Goal: Transaction & Acquisition: Purchase product/service

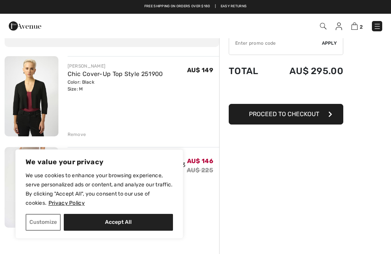
scroll to position [39, 0]
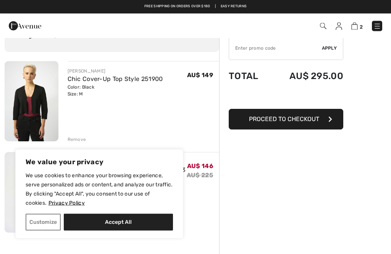
click at [203, 70] on div "AU$ 149" at bounding box center [203, 83] width 32 height 30
click at [78, 140] on div "Remove" at bounding box center [77, 139] width 19 height 7
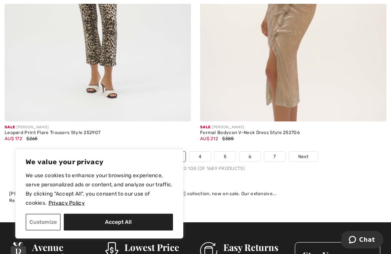
scroll to position [5812, 0]
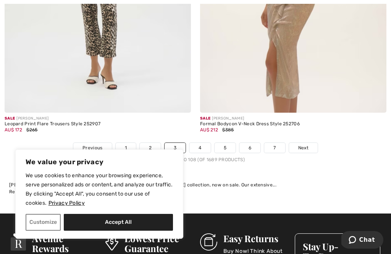
click at [305, 144] on span "Next" at bounding box center [303, 147] width 10 height 7
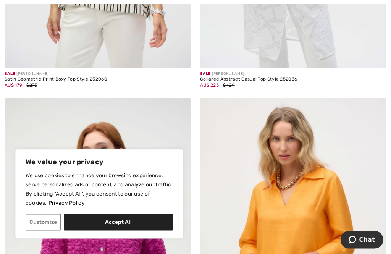
scroll to position [4210, 0]
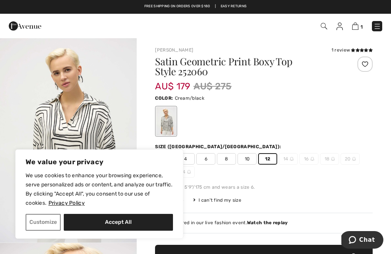
click at [283, 250] on span "✔ Added to Bag Add to Bag" at bounding box center [264, 258] width 218 height 27
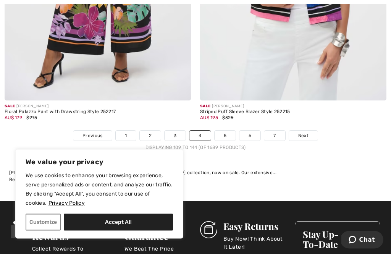
scroll to position [5750, 0]
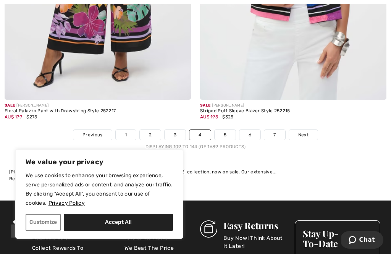
click at [307, 131] on span "Next" at bounding box center [303, 134] width 10 height 7
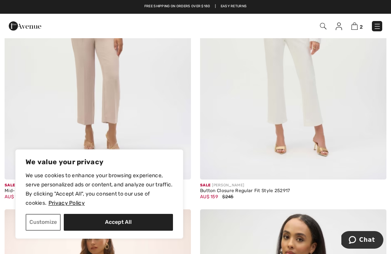
scroll to position [838, 0]
click at [121, 90] on img at bounding box center [98, 41] width 186 height 280
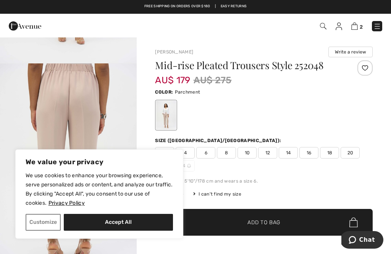
scroll to position [180, 0]
click at [136, 113] on img "2 / 4" at bounding box center [68, 165] width 137 height 205
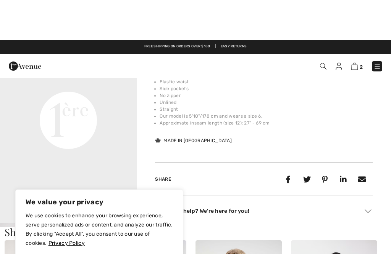
scroll to position [251, 0]
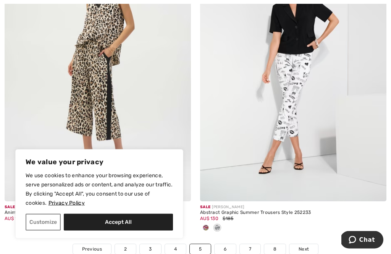
scroll to position [5635, 0]
click at [301, 82] on img at bounding box center [293, 62] width 186 height 280
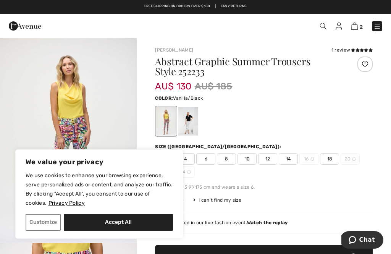
click at [193, 123] on div at bounding box center [188, 121] width 20 height 29
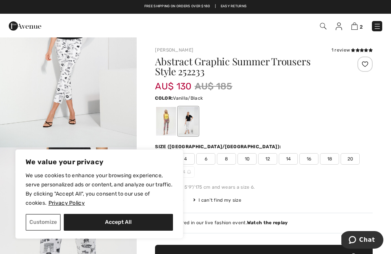
scroll to position [106, 0]
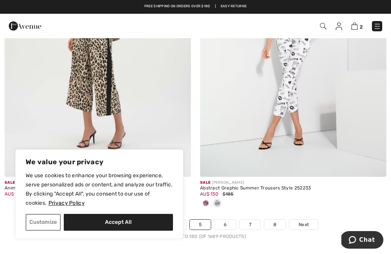
click at [305, 221] on span "Next" at bounding box center [304, 224] width 10 height 7
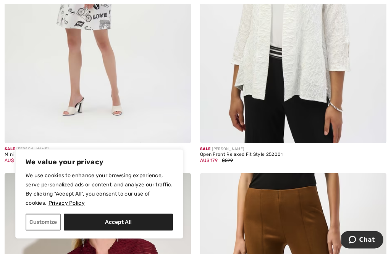
scroll to position [4141, 0]
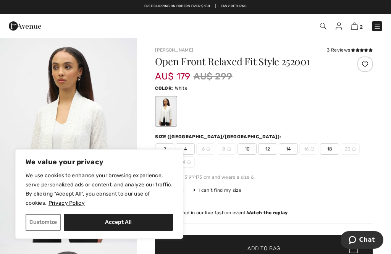
click at [274, 147] on span "12" at bounding box center [267, 148] width 19 height 11
click at [302, 246] on span "✔ Added to Bag Add to Bag" at bounding box center [264, 248] width 218 height 27
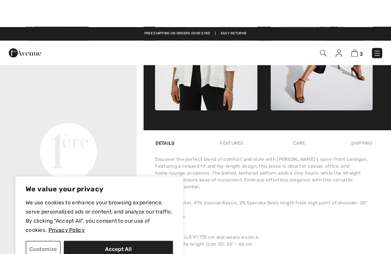
scroll to position [380, 0]
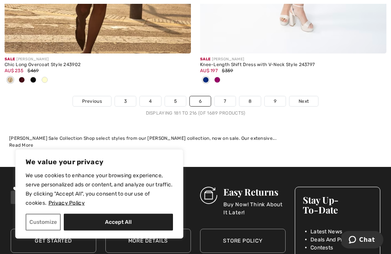
scroll to position [5830, 0]
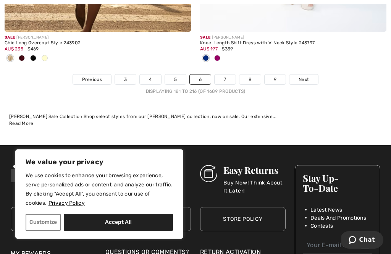
click at [310, 75] on link "Next" at bounding box center [304, 80] width 29 height 10
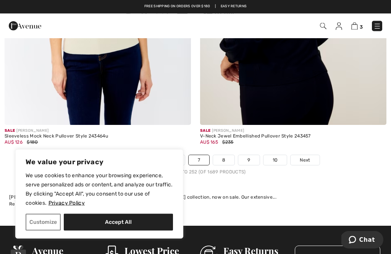
scroll to position [5797, 0]
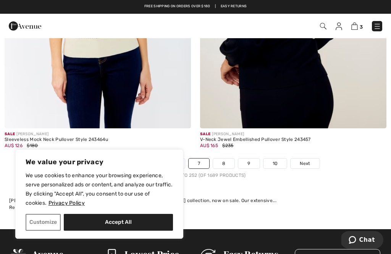
click at [311, 159] on link "Next" at bounding box center [305, 164] width 29 height 10
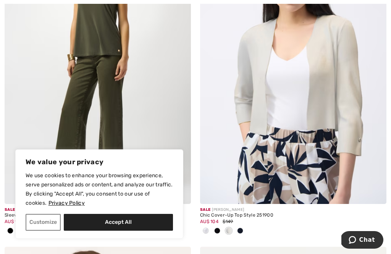
click at [243, 229] on div at bounding box center [240, 231] width 11 height 13
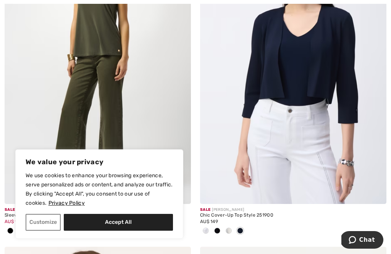
click at [310, 128] on img at bounding box center [293, 64] width 186 height 280
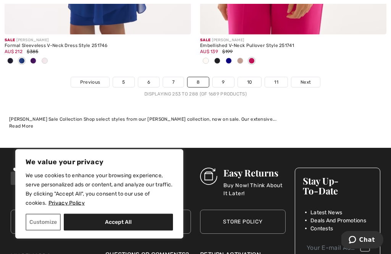
scroll to position [5979, 0]
click at [311, 77] on link "Next" at bounding box center [306, 82] width 29 height 10
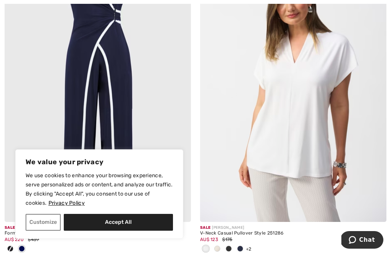
scroll to position [2148, 0]
click at [316, 95] on img at bounding box center [293, 83] width 186 height 280
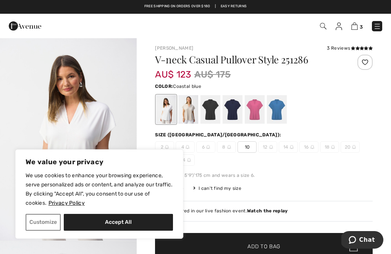
click at [281, 111] on div at bounding box center [277, 109] width 20 height 29
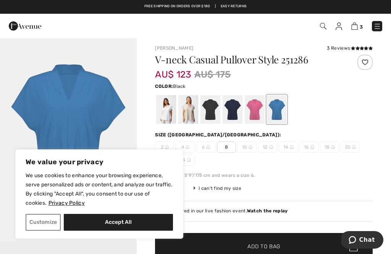
click at [214, 110] on div at bounding box center [211, 109] width 20 height 29
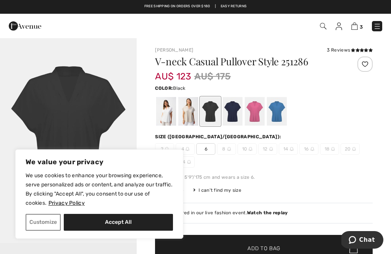
click at [368, 73] on div at bounding box center [355, 70] width 36 height 27
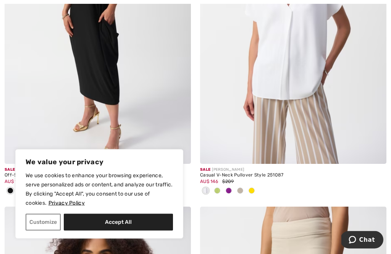
scroll to position [3174, 0]
click at [231, 191] on div at bounding box center [228, 191] width 11 height 13
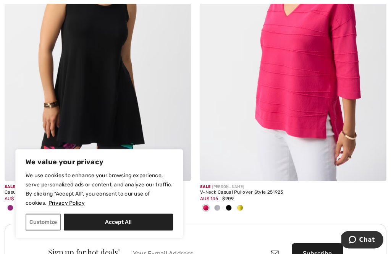
scroll to position [3802, 0]
click at [232, 204] on div at bounding box center [228, 208] width 11 height 13
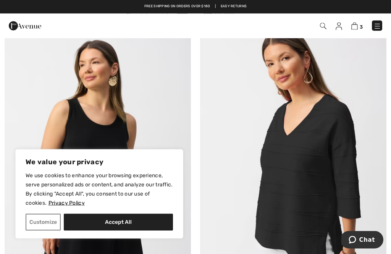
scroll to position [3654, 0]
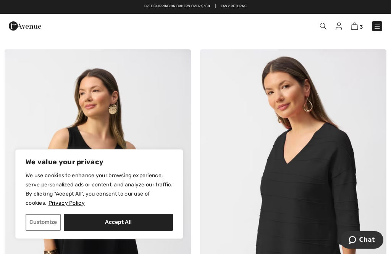
click at [332, 150] on img at bounding box center [293, 189] width 186 height 280
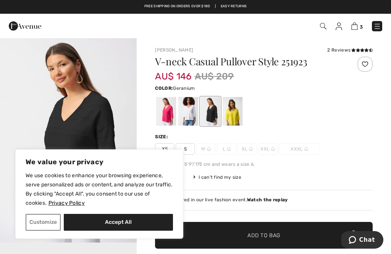
click at [171, 113] on div at bounding box center [166, 111] width 20 height 29
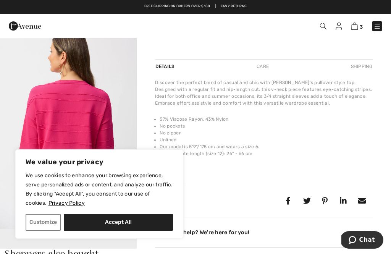
click at [358, 108] on div "Discover the perfect blend of casual and chic with Joseph Ribkoff's pullover st…" at bounding box center [264, 122] width 218 height 87
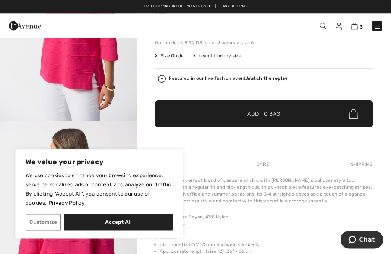
scroll to position [118, 0]
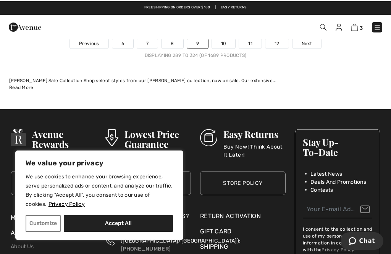
scroll to position [5982, 0]
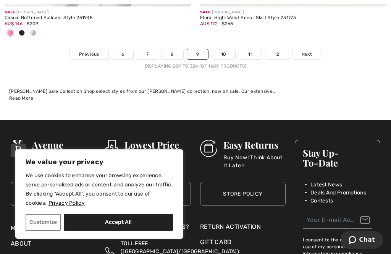
click at [311, 51] on span "Next" at bounding box center [307, 54] width 10 height 7
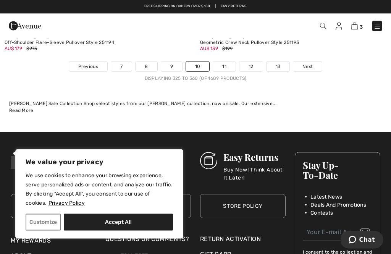
scroll to position [5856, 0]
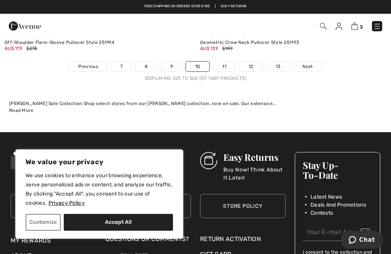
click at [315, 62] on link "Next" at bounding box center [307, 67] width 29 height 10
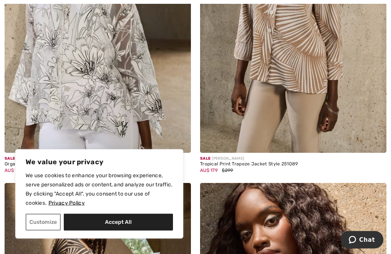
scroll to position [2808, 0]
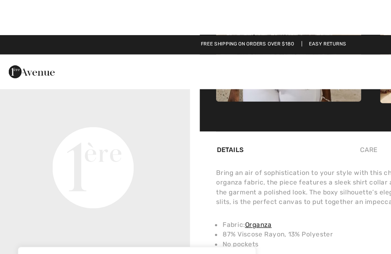
scroll to position [428, 0]
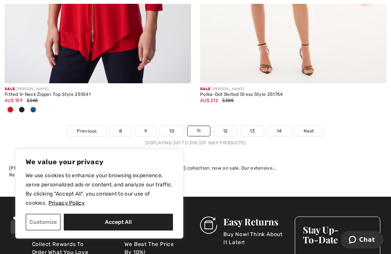
scroll to position [5796, 0]
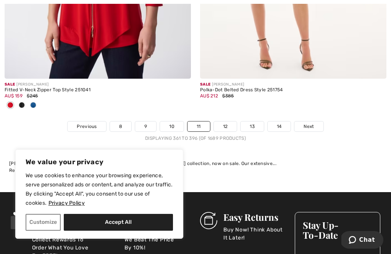
click at [313, 123] on span "Next" at bounding box center [309, 126] width 10 height 7
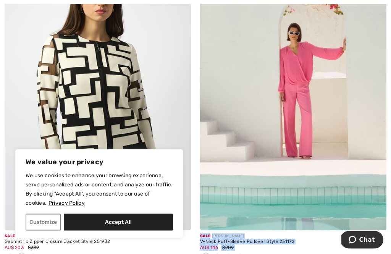
scroll to position [797, 0]
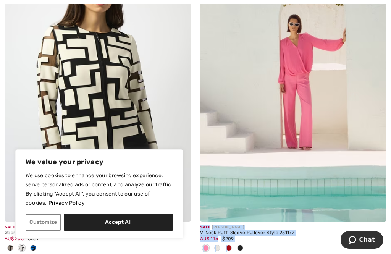
click at [143, 94] on img at bounding box center [98, 82] width 186 height 280
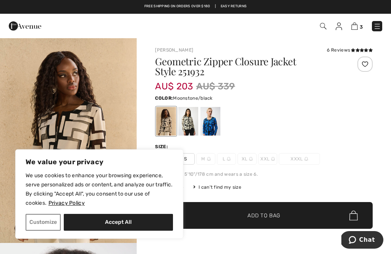
click at [93, 122] on img "1 / 8" at bounding box center [68, 140] width 137 height 206
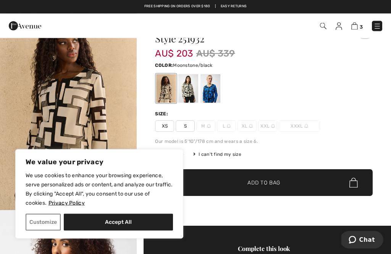
scroll to position [33, 0]
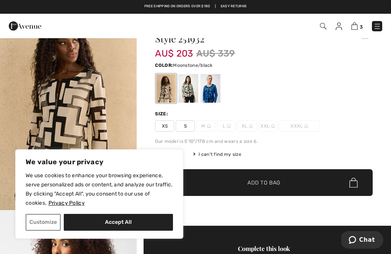
click at [192, 88] on div at bounding box center [188, 88] width 20 height 29
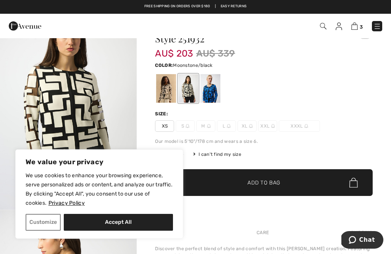
click at [168, 89] on div at bounding box center [166, 88] width 20 height 29
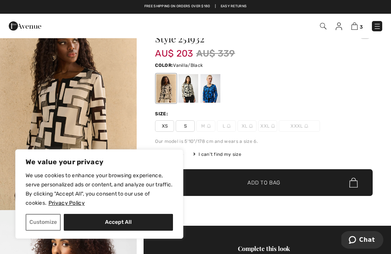
click at [193, 87] on div at bounding box center [188, 88] width 20 height 29
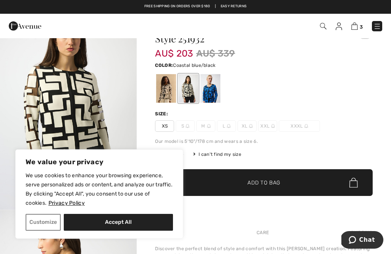
click at [216, 90] on div at bounding box center [211, 88] width 20 height 29
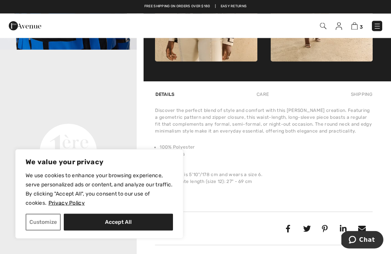
scroll to position [387, 0]
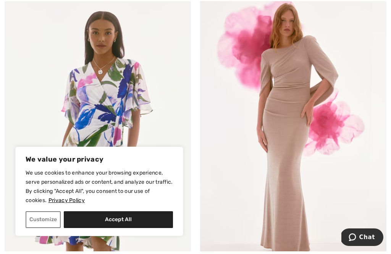
scroll to position [4055, 0]
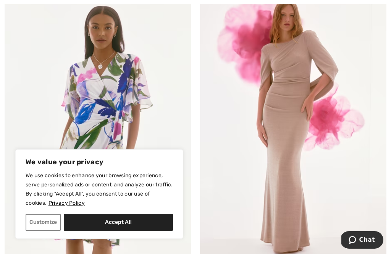
click at [116, 100] on img at bounding box center [98, 131] width 186 height 280
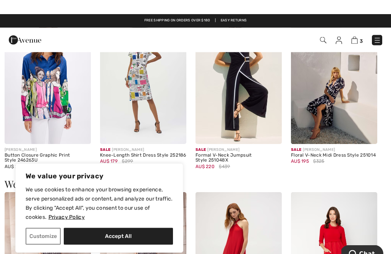
scroll to position [472, 0]
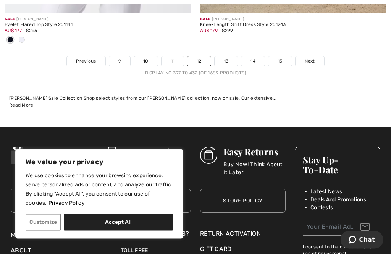
scroll to position [5912, 0]
click at [316, 56] on link "Next" at bounding box center [310, 61] width 29 height 10
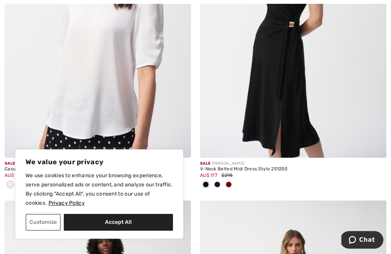
scroll to position [3518, 0]
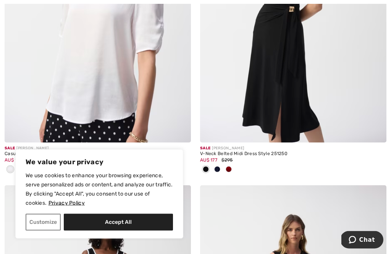
click at [108, 78] on img at bounding box center [98, 3] width 186 height 280
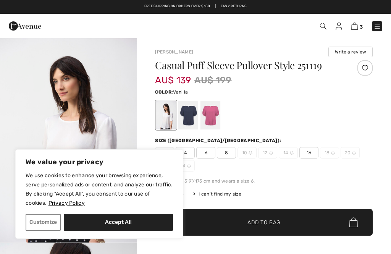
click at [212, 115] on div at bounding box center [211, 115] width 20 height 29
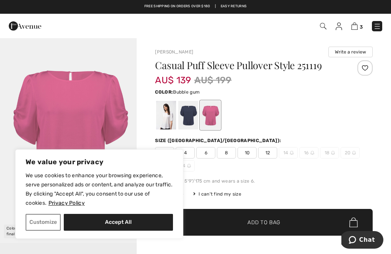
click at [348, 81] on div at bounding box center [355, 73] width 36 height 27
click at [192, 114] on div at bounding box center [188, 115] width 20 height 29
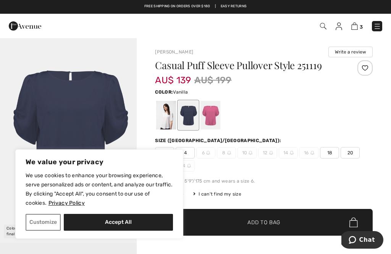
click at [168, 117] on div at bounding box center [166, 115] width 20 height 29
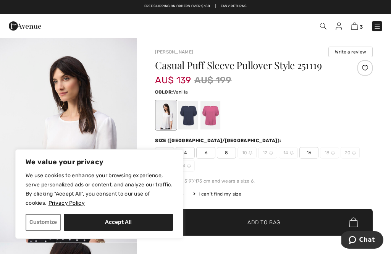
click at [348, 78] on div at bounding box center [355, 73] width 36 height 27
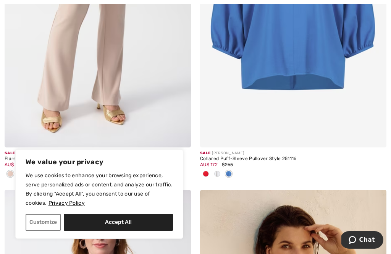
scroll to position [4258, 0]
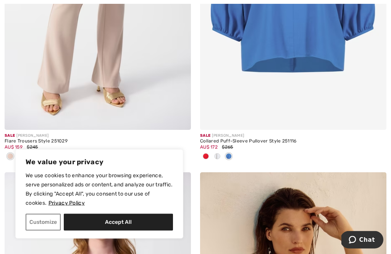
click at [209, 154] on div at bounding box center [205, 157] width 11 height 13
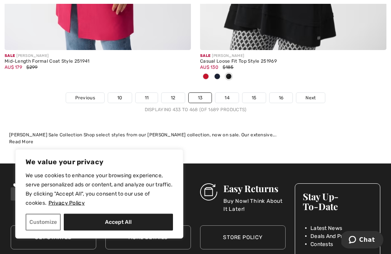
scroll to position [5956, 0]
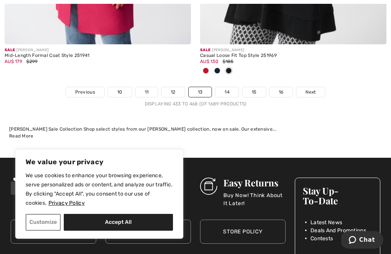
click at [313, 89] on span "Next" at bounding box center [311, 92] width 10 height 7
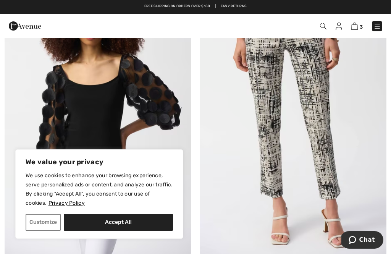
scroll to position [2376, 0]
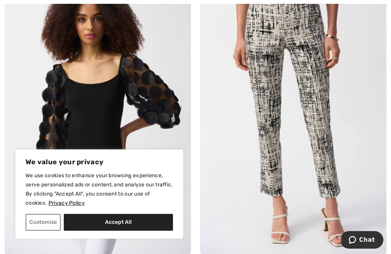
click at [327, 79] on img at bounding box center [293, 114] width 186 height 280
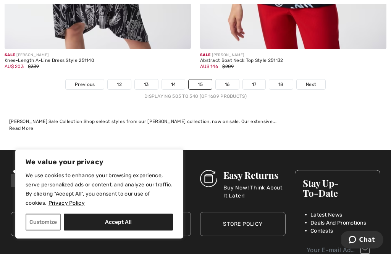
scroll to position [5775, 0]
click at [317, 79] on link "Next" at bounding box center [311, 84] width 29 height 10
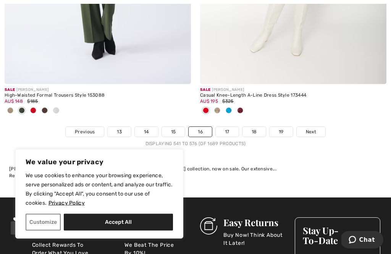
scroll to position [5807, 0]
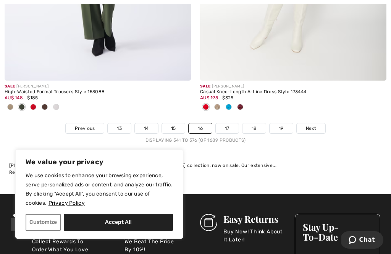
click at [315, 125] on span "Next" at bounding box center [311, 128] width 10 height 7
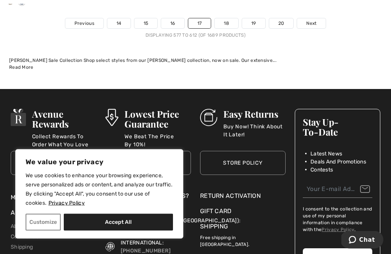
scroll to position [5874, 0]
click at [316, 21] on span "Next" at bounding box center [311, 23] width 10 height 7
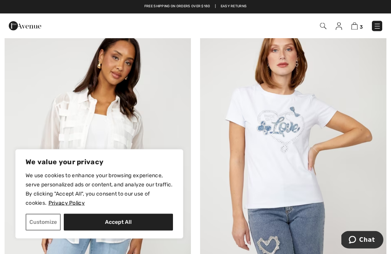
scroll to position [5504, 0]
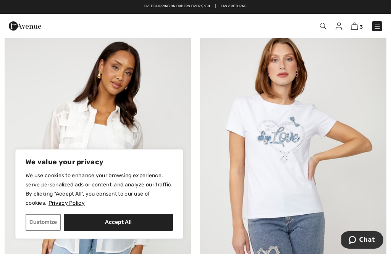
click at [294, 140] on img at bounding box center [293, 168] width 186 height 280
click at [289, 136] on img at bounding box center [293, 168] width 186 height 280
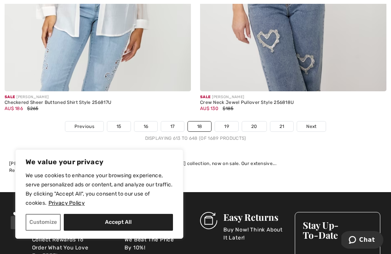
scroll to position [5746, 0]
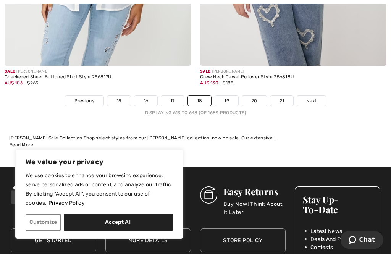
click at [316, 97] on span "Next" at bounding box center [311, 100] width 10 height 7
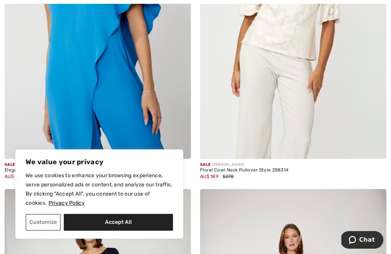
scroll to position [4763, 0]
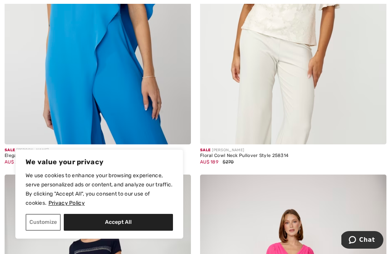
click at [334, 97] on img at bounding box center [293, 5] width 186 height 280
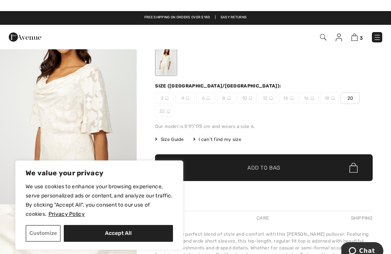
scroll to position [23, 0]
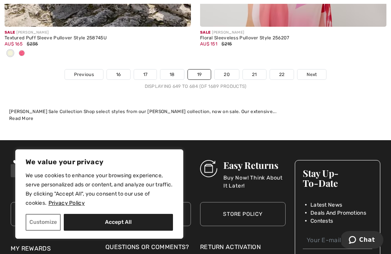
scroll to position [5878, 0]
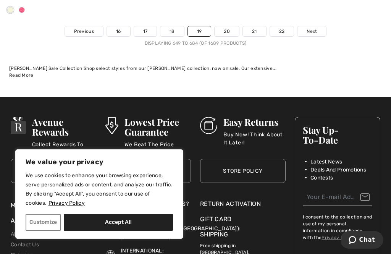
click at [315, 28] on span "Next" at bounding box center [312, 31] width 10 height 7
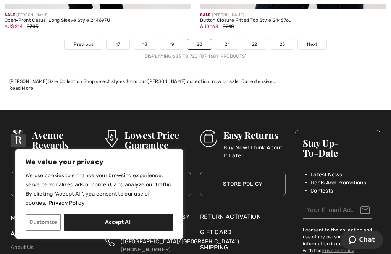
scroll to position [5934, 0]
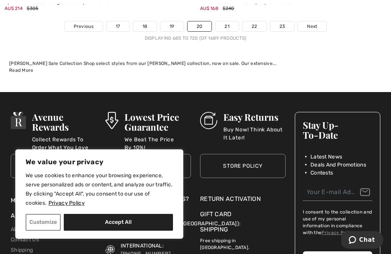
click at [312, 23] on span "Next" at bounding box center [312, 26] width 10 height 7
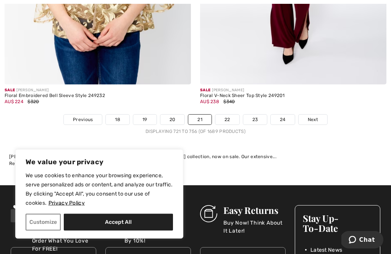
scroll to position [5752, 0]
click at [319, 115] on link "Next" at bounding box center [313, 120] width 29 height 10
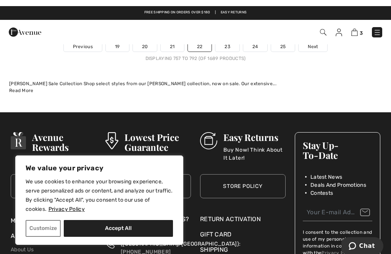
scroll to position [5743, 0]
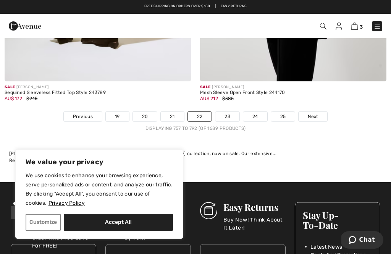
click at [318, 113] on span "Next" at bounding box center [313, 116] width 10 height 7
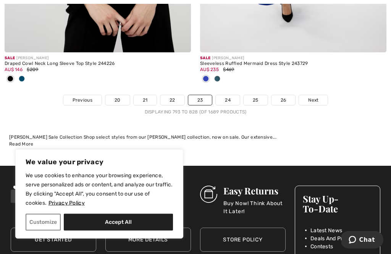
scroll to position [5860, 0]
click at [316, 97] on span "Next" at bounding box center [313, 100] width 10 height 7
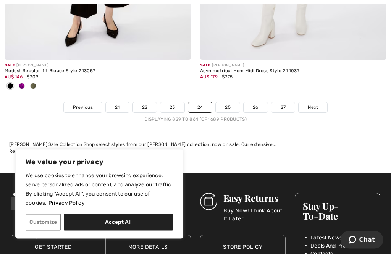
scroll to position [5838, 0]
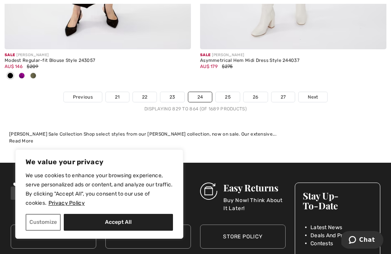
click at [318, 94] on span "Next" at bounding box center [313, 97] width 10 height 7
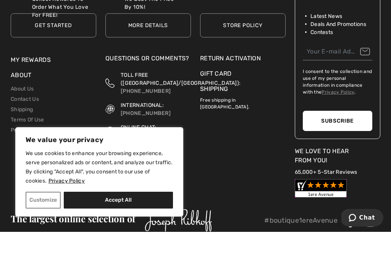
scroll to position [6152, 0]
